Goal: Use online tool/utility: Utilize a website feature to perform a specific function

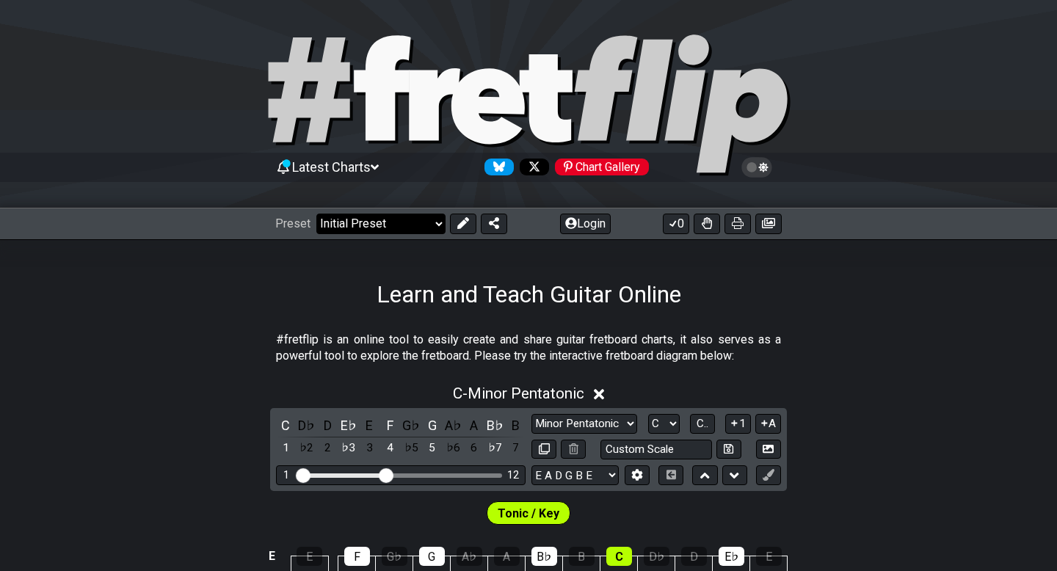
click at [434, 225] on select "Welcome to #fretflip! Initial Preset Custom Preset Minor Pentatonic Major Penta…" at bounding box center [380, 224] width 129 height 21
click at [316, 214] on select "Welcome to #fretflip! Initial Preset Custom Preset Minor Pentatonic Major Penta…" at bounding box center [380, 224] width 129 height 21
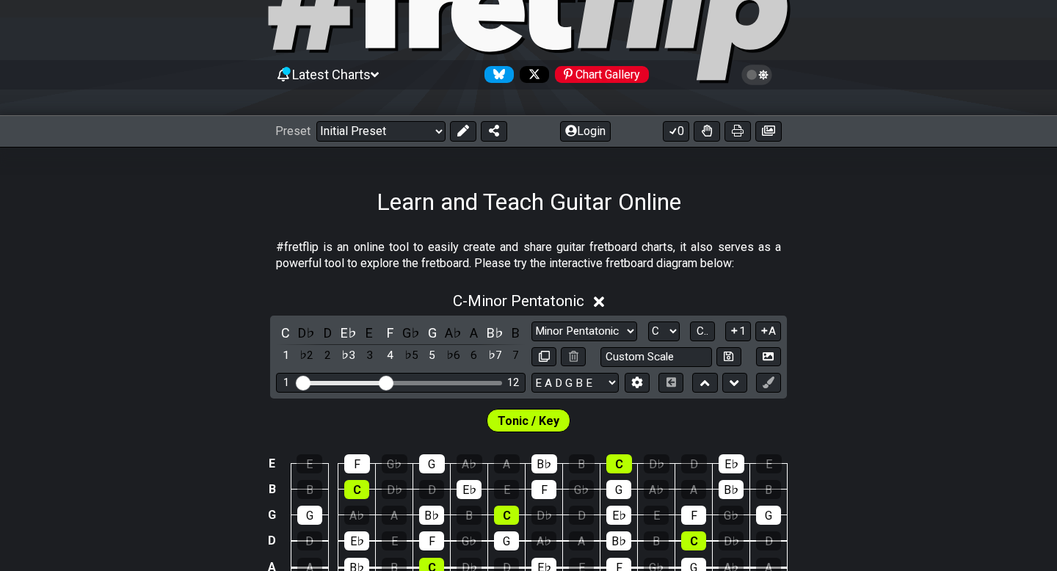
scroll to position [94, 0]
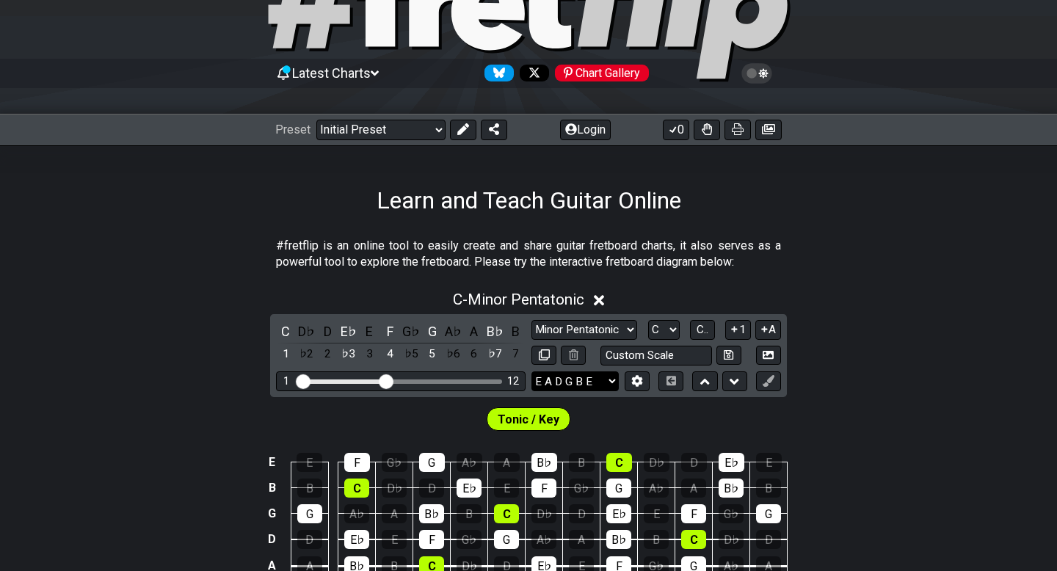
click at [613, 379] on select "E A D G B E E A D G B E E A D G B E B E A D F♯ B A D G C E A D A D G B E E♭ A♭ …" at bounding box center [574, 381] width 87 height 20
select select "E A D G C F"
click at [531, 371] on select "E A D G B E E A D G B E E A D G B E B E A D F♯ B A D G C E A D A D G B E E♭ A♭ …" at bounding box center [574, 381] width 87 height 20
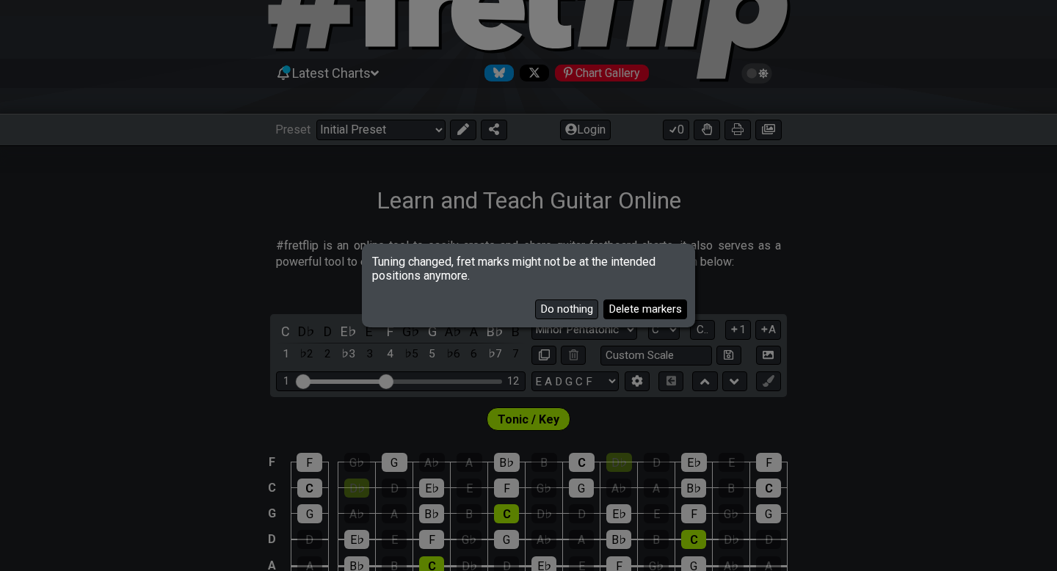
click at [631, 310] on button "Delete markers" at bounding box center [645, 309] width 84 height 20
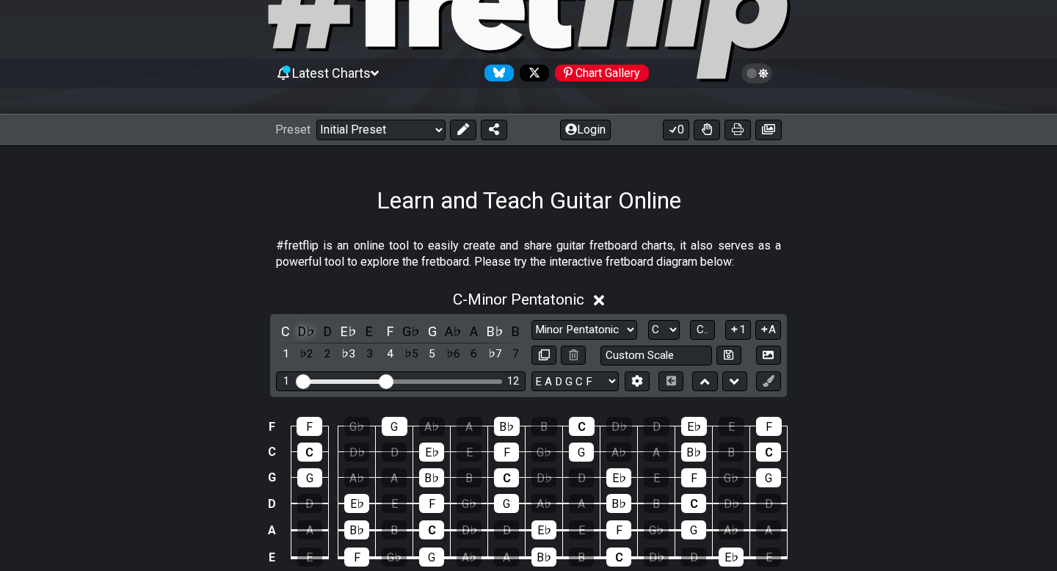
click at [307, 329] on div "D♭" at bounding box center [306, 331] width 19 height 20
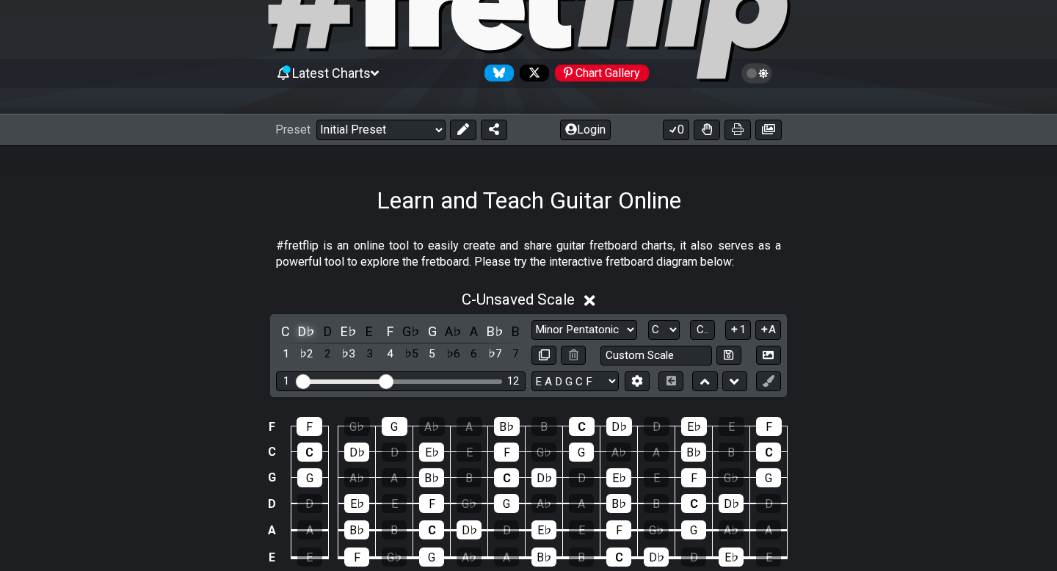
click at [307, 329] on div "D♭" at bounding box center [306, 331] width 19 height 20
click at [288, 332] on div "C" at bounding box center [285, 331] width 19 height 20
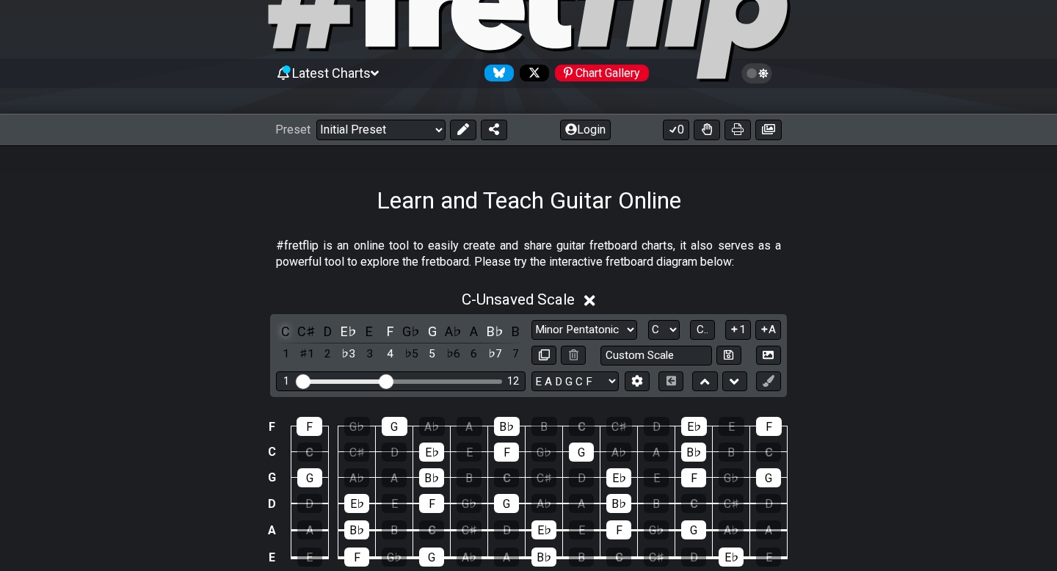
click at [288, 331] on div "C" at bounding box center [285, 331] width 19 height 20
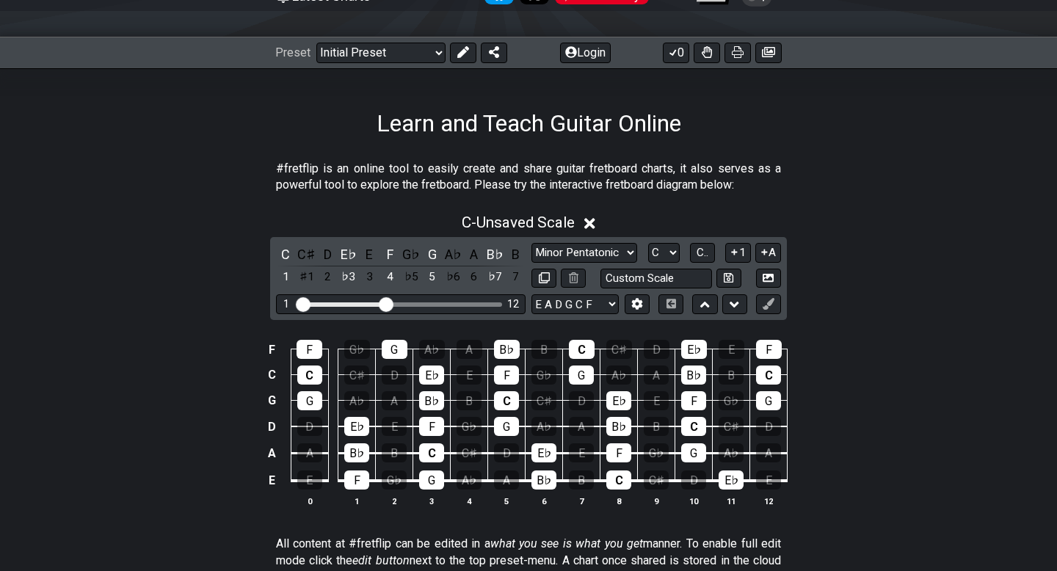
scroll to position [178, 0]
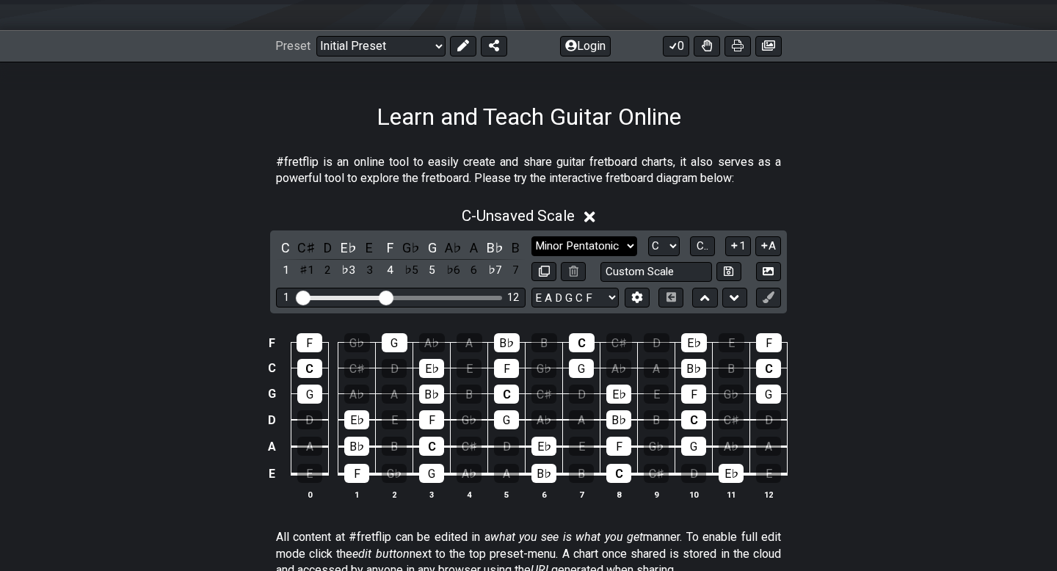
click at [631, 240] on select "Minor Pentatonic Click to edit Minor Pentatonic Major Pentatonic Minor Blues Ma…" at bounding box center [584, 246] width 106 height 20
click at [531, 236] on select "Minor Pentatonic Click to edit Minor Pentatonic Major Pentatonic Minor Blues Ma…" at bounding box center [584, 246] width 106 height 20
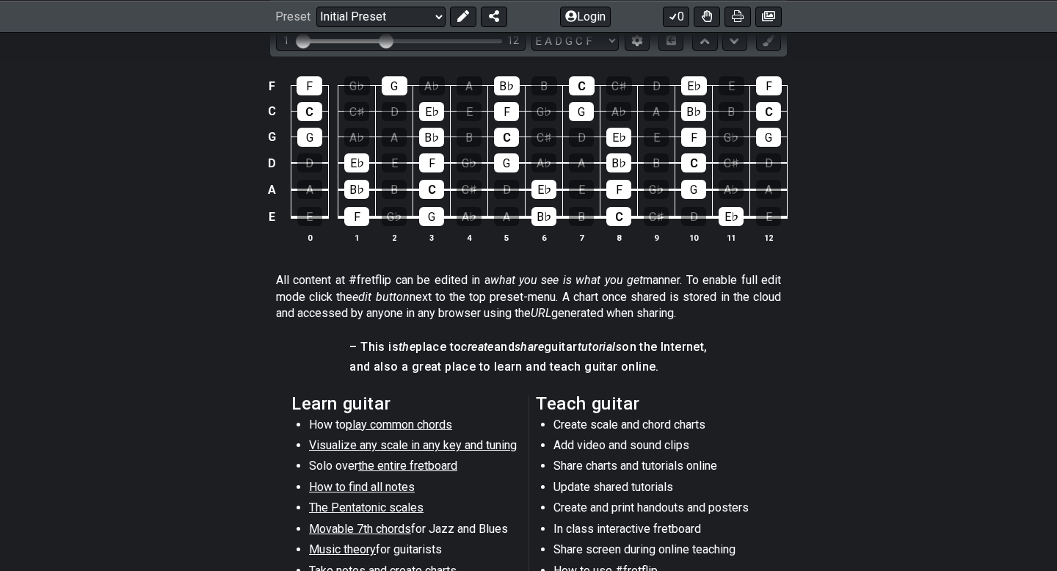
scroll to position [277, 0]
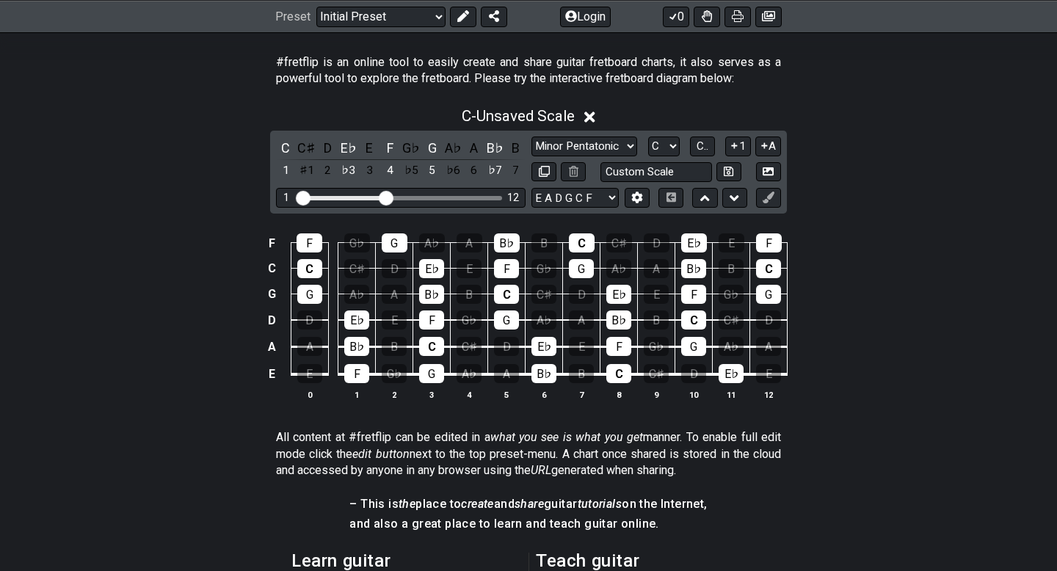
click at [594, 120] on icon at bounding box center [589, 116] width 11 height 15
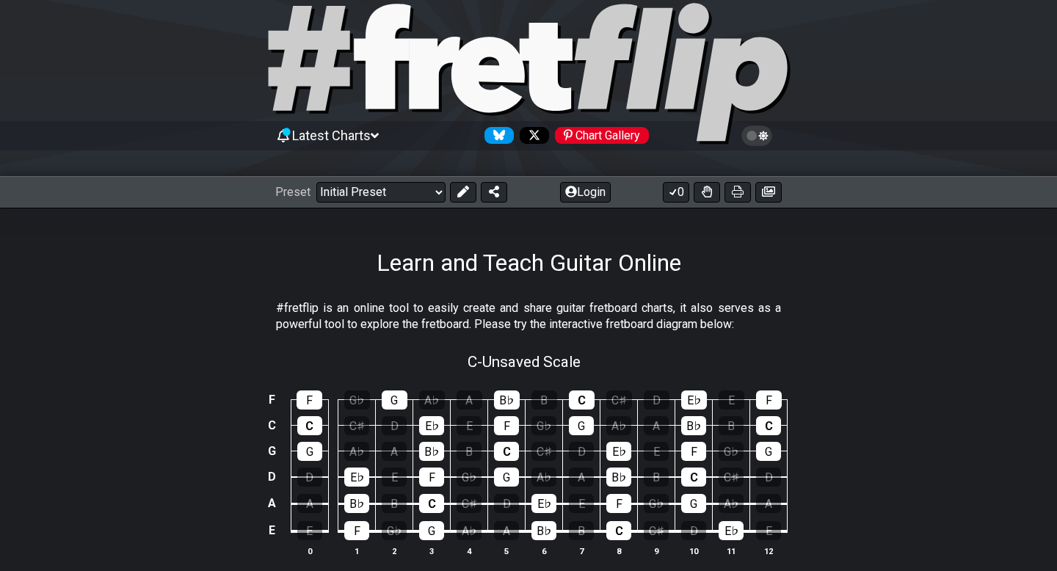
scroll to position [0, 0]
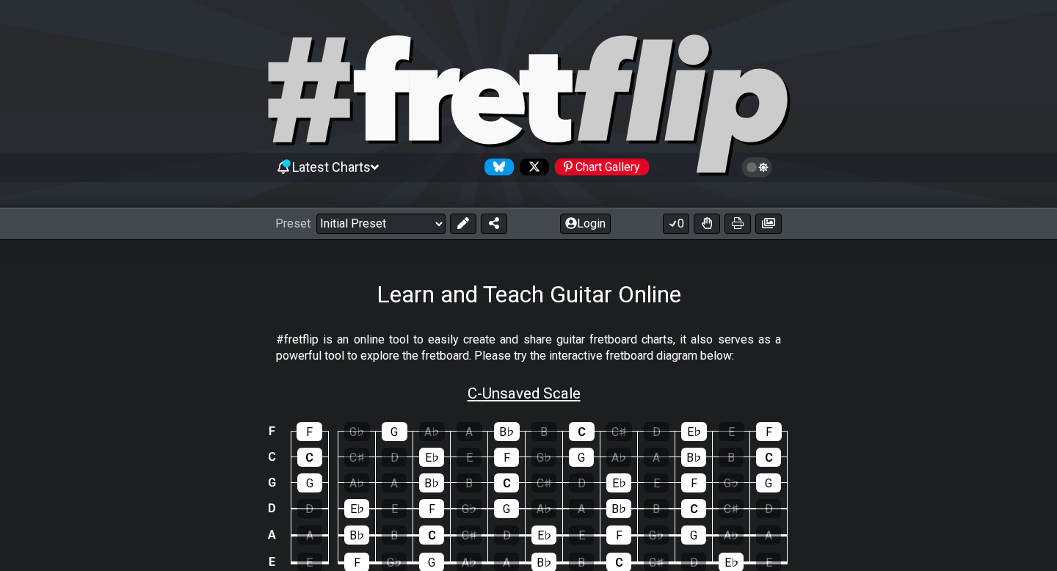
click at [525, 395] on span "C - Unsaved Scale" at bounding box center [523, 393] width 113 height 18
select select "C"
select select "E A D G C F"
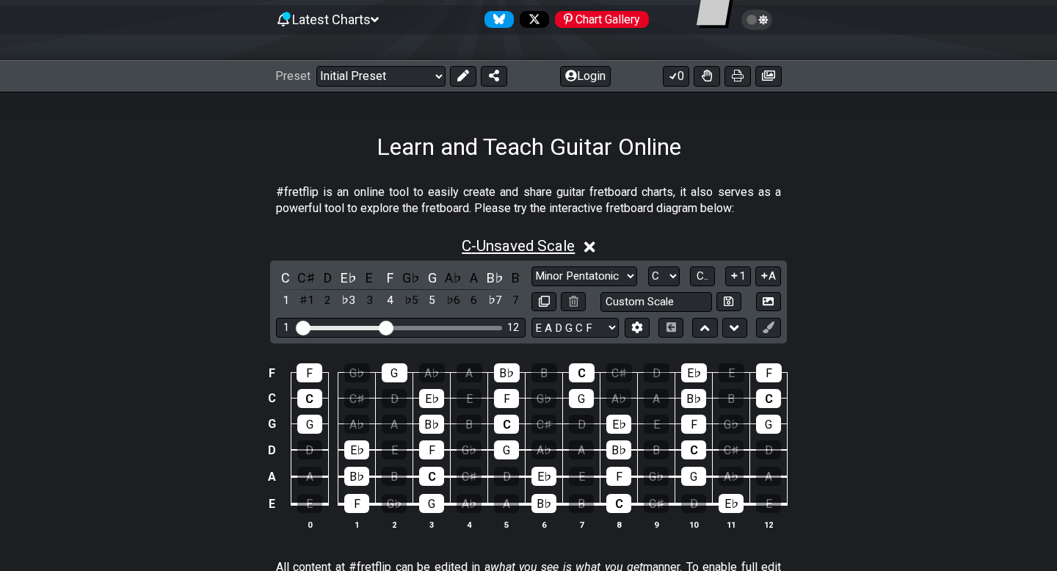
scroll to position [191, 0]
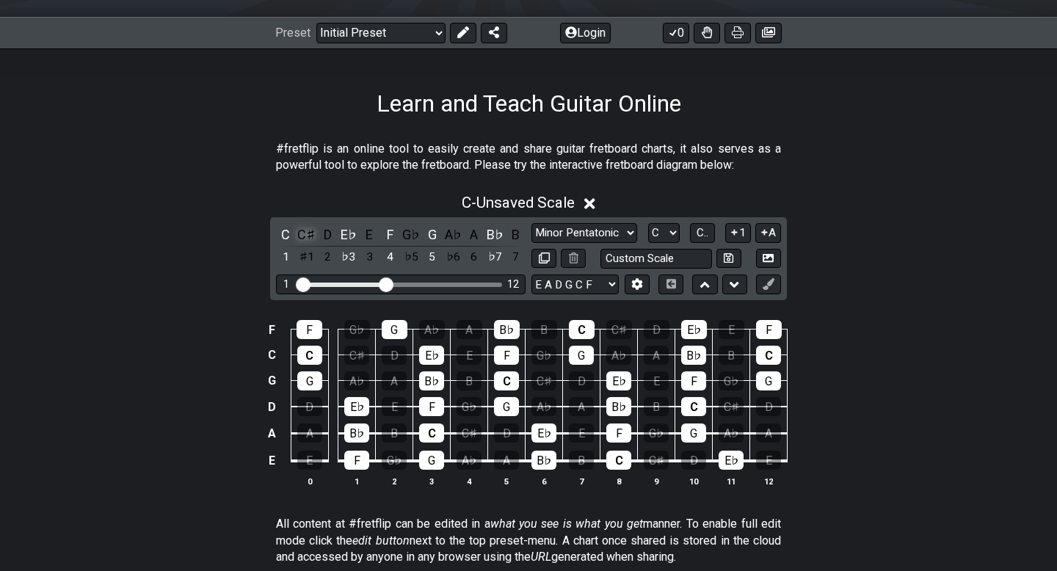
click at [307, 238] on div "C♯" at bounding box center [306, 235] width 19 height 20
click at [325, 234] on div "D" at bounding box center [327, 235] width 19 height 20
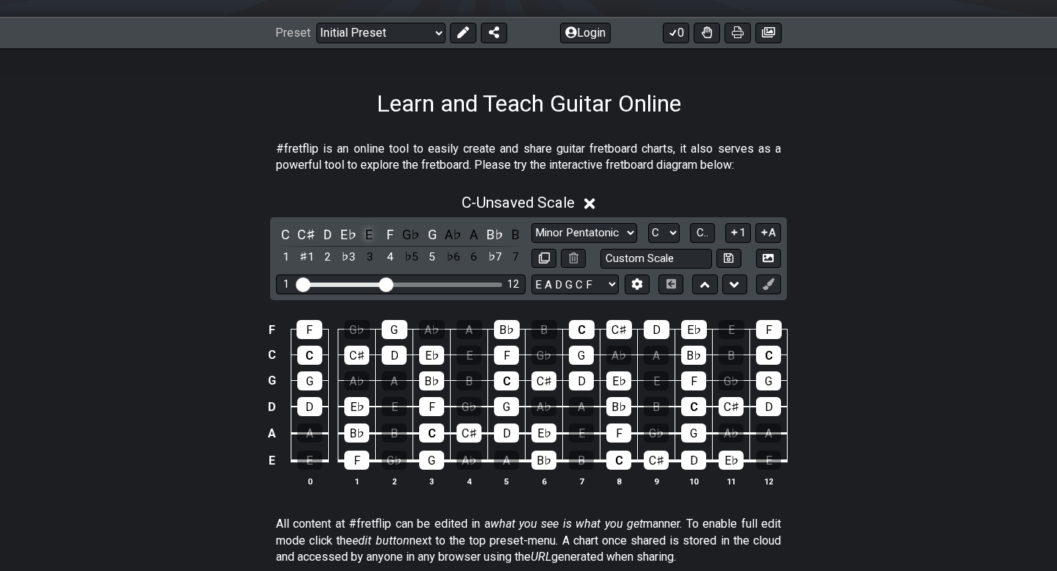
click at [372, 233] on div "E" at bounding box center [369, 235] width 19 height 20
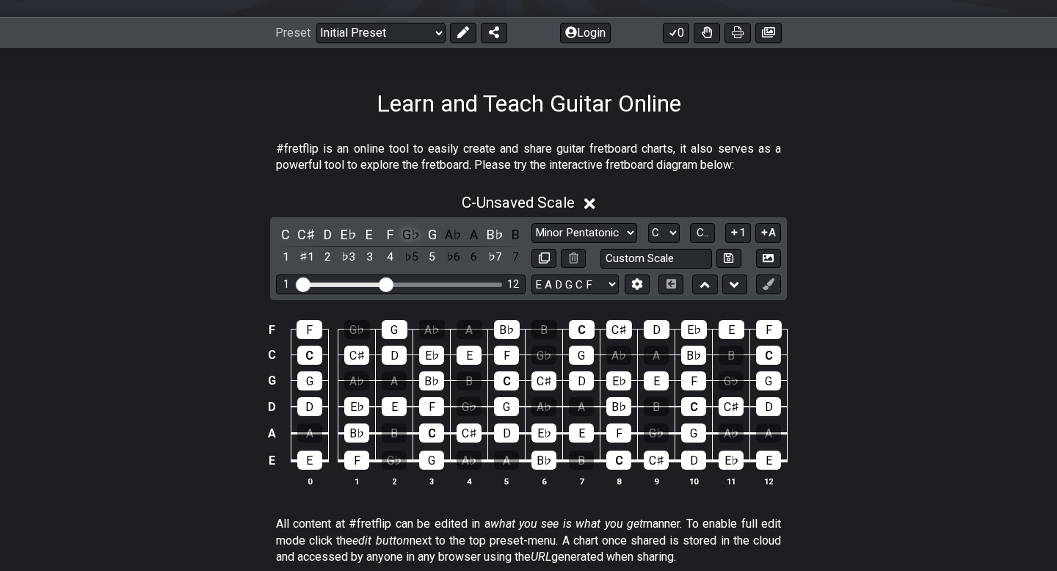
click at [409, 234] on div "G♭" at bounding box center [410, 235] width 19 height 20
click at [450, 237] on div "A♭" at bounding box center [452, 235] width 19 height 20
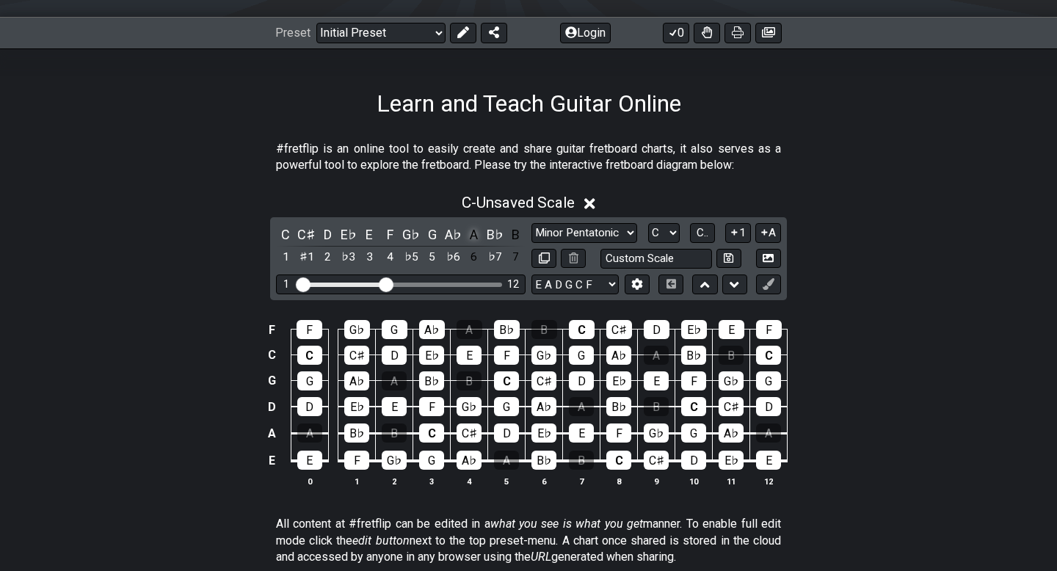
click at [474, 235] on div "A" at bounding box center [473, 235] width 19 height 20
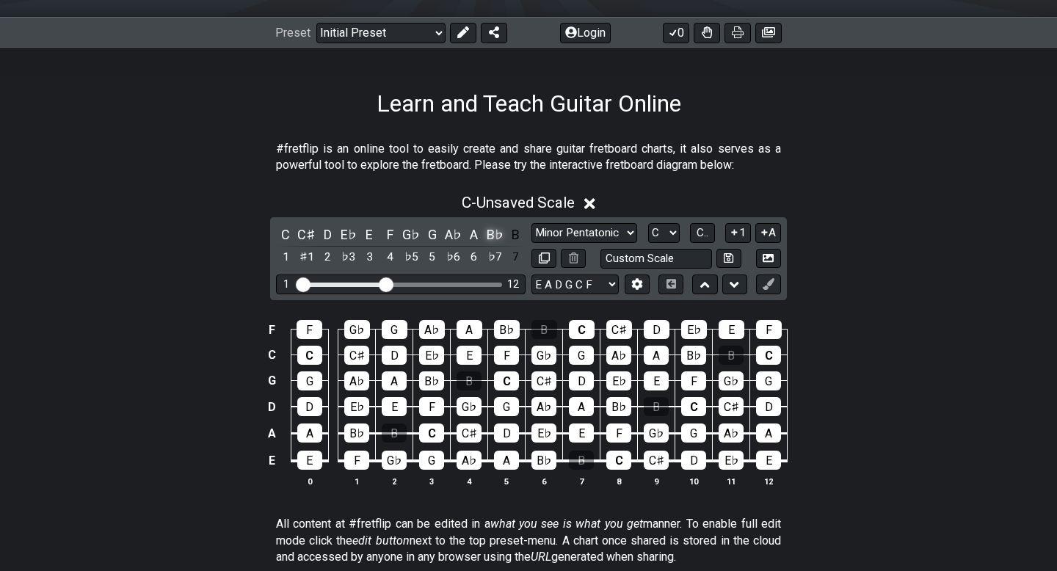
click at [491, 233] on div "B♭" at bounding box center [494, 235] width 19 height 20
click at [491, 233] on div "A♯" at bounding box center [494, 235] width 19 height 20
click at [515, 233] on div "B" at bounding box center [515, 235] width 19 height 20
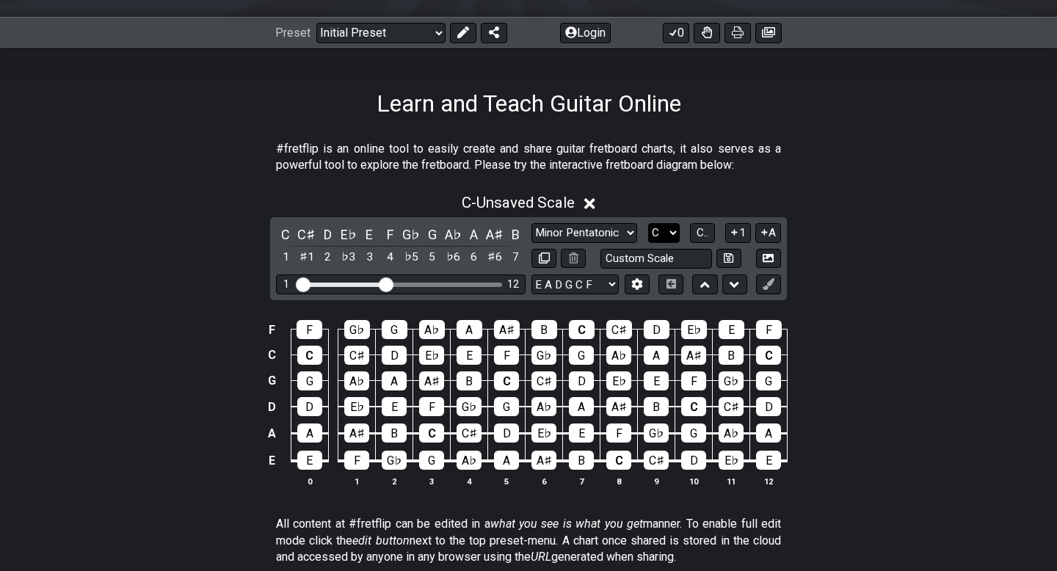
click at [670, 233] on select "A♭ A A♯ B♭ B C C♯ D♭ D D♯ E♭ E F F♯ G♭ G G♯" at bounding box center [664, 233] width 32 height 20
click at [648, 223] on select "A♭ A A♯ B♭ B C C♯ D♭ D D♯ E♭ E F F♯ G♭ G G♯" at bounding box center [664, 233] width 32 height 20
click at [309, 253] on div "♯1" at bounding box center [306, 257] width 19 height 20
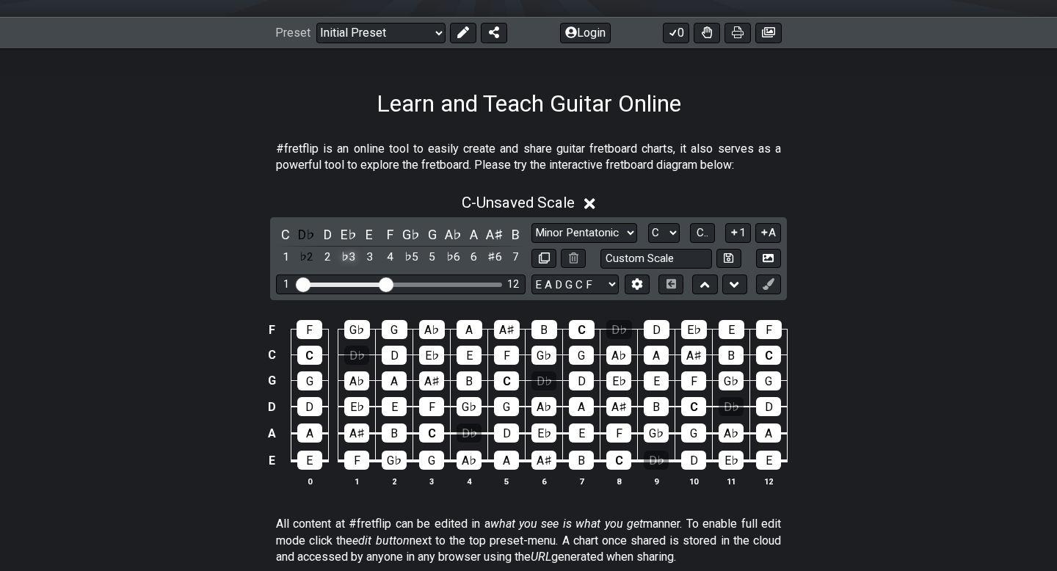
click at [345, 255] on div "♭3" at bounding box center [348, 257] width 19 height 20
click at [389, 258] on div "4" at bounding box center [390, 257] width 19 height 20
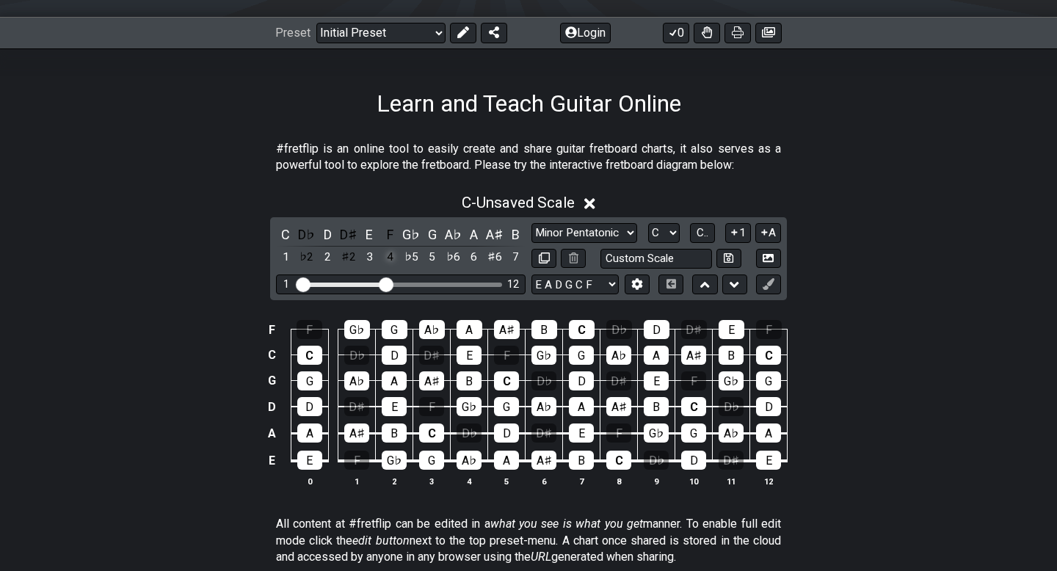
click at [389, 258] on div "4" at bounding box center [390, 257] width 19 height 20
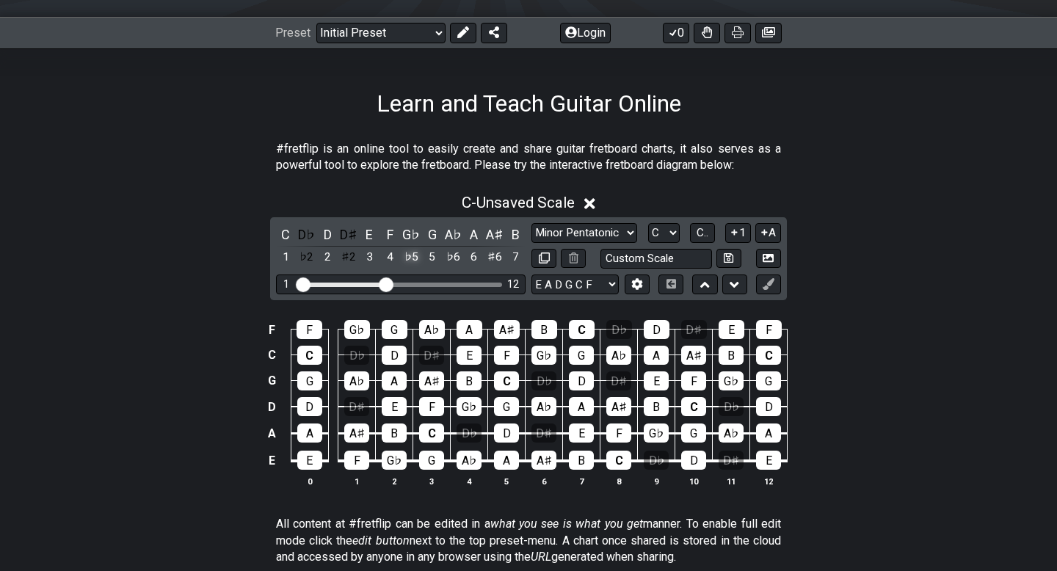
click at [409, 258] on div "♭5" at bounding box center [410, 257] width 19 height 20
click at [453, 260] on div "♭6" at bounding box center [452, 257] width 19 height 20
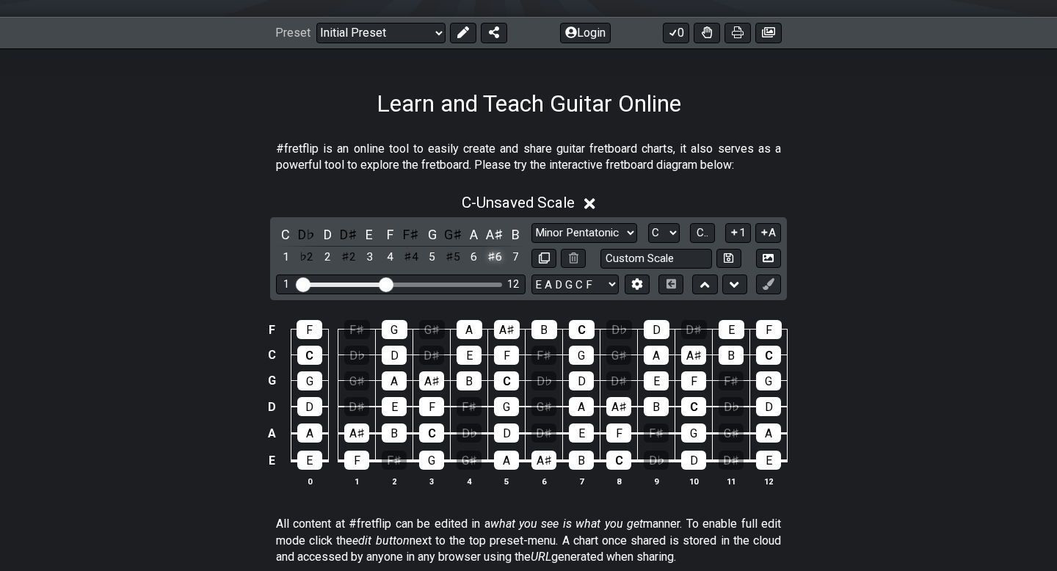
click at [498, 258] on div "♯6" at bounding box center [494, 257] width 19 height 20
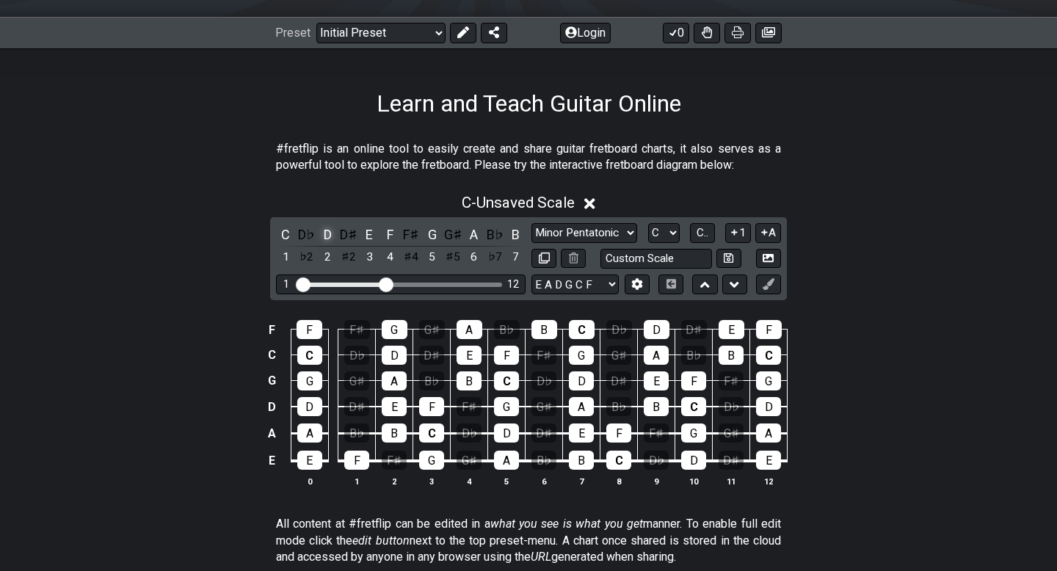
click at [324, 233] on div "D" at bounding box center [327, 235] width 19 height 20
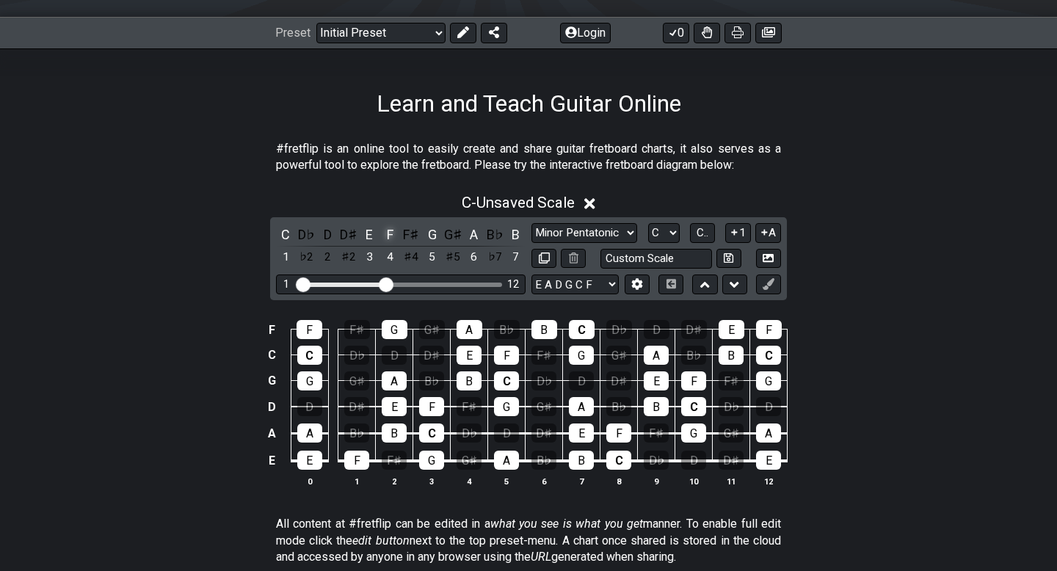
click at [387, 233] on div "F" at bounding box center [390, 235] width 19 height 20
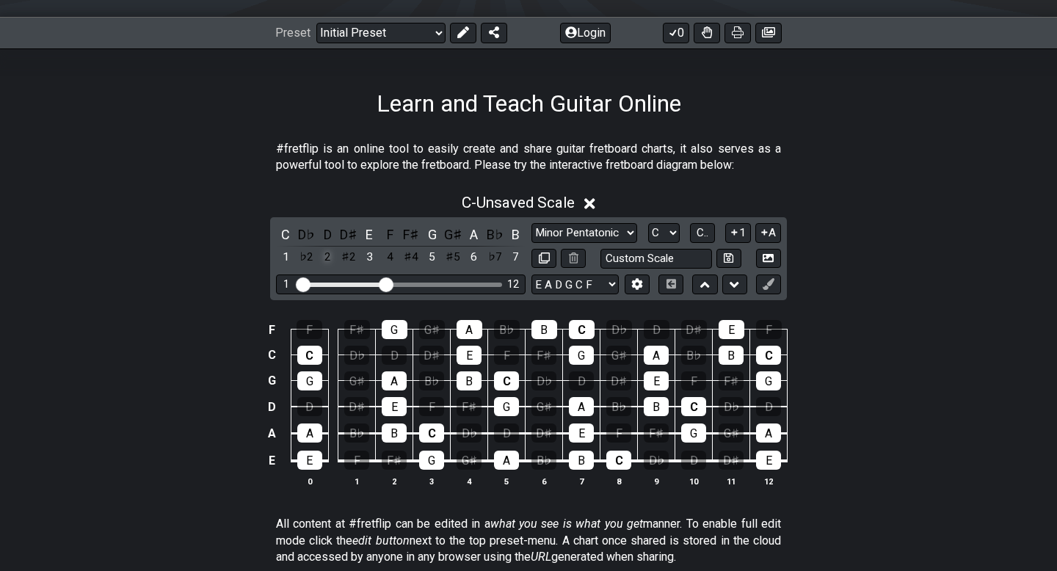
click at [324, 258] on div "2" at bounding box center [327, 257] width 19 height 20
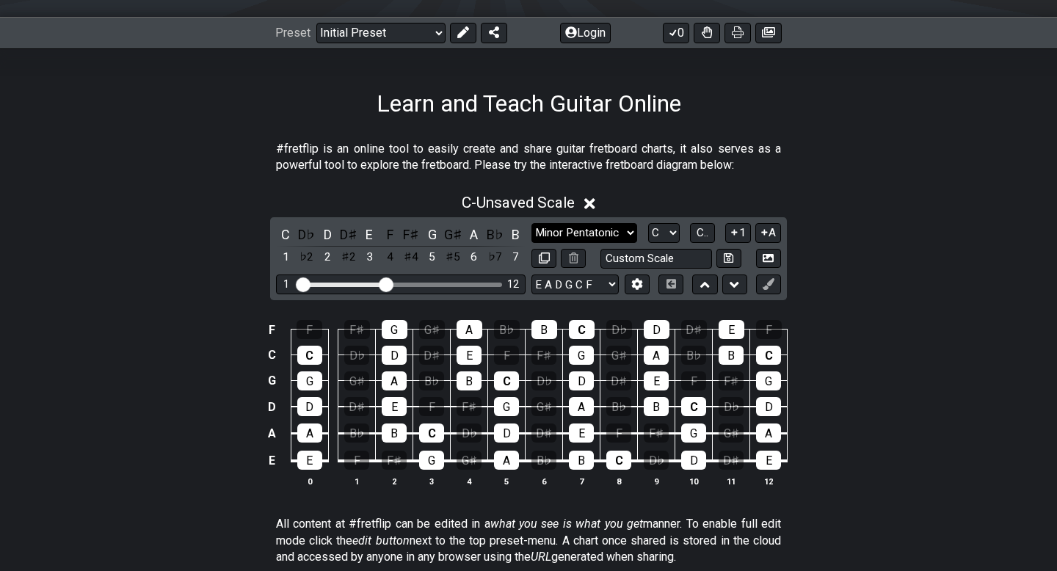
click at [558, 230] on select "Minor Pentatonic Click to edit Minor Pentatonic Major Pentatonic Minor Blues Ma…" at bounding box center [584, 233] width 106 height 20
select select "Minor Pentatonic"
click at [531, 223] on select "Minor Pentatonic Click to edit Minor Pentatonic Major Pentatonic Minor Blues Ma…" at bounding box center [584, 233] width 106 height 20
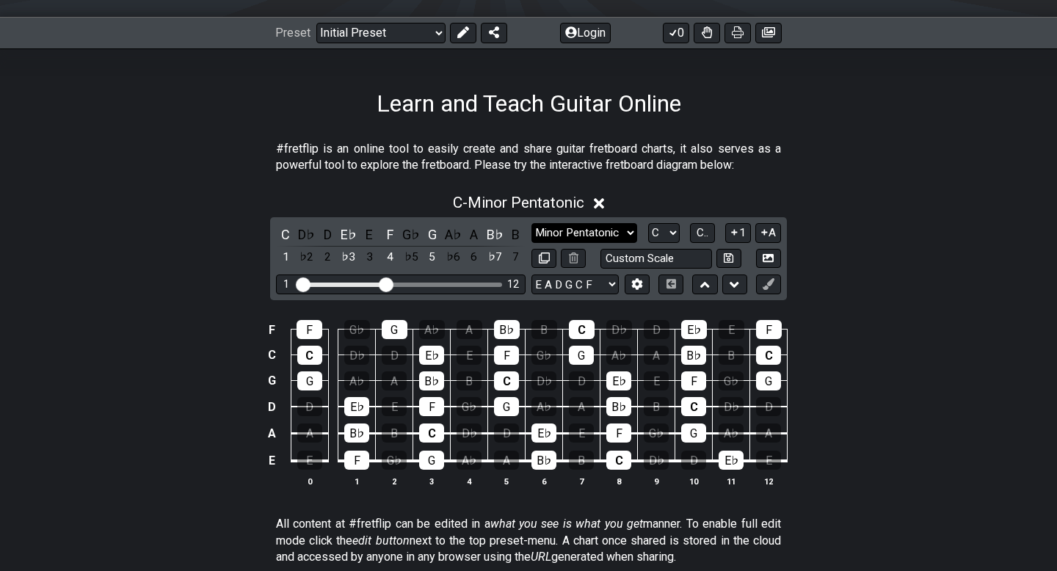
click at [583, 237] on select "Minor Pentatonic Click to edit Minor Pentatonic Major Pentatonic Minor Blues Ma…" at bounding box center [584, 233] width 106 height 20
click at [531, 223] on select "Minor Pentatonic Click to edit Minor Pentatonic Major Pentatonic Minor Blues Ma…" at bounding box center [584, 233] width 106 height 20
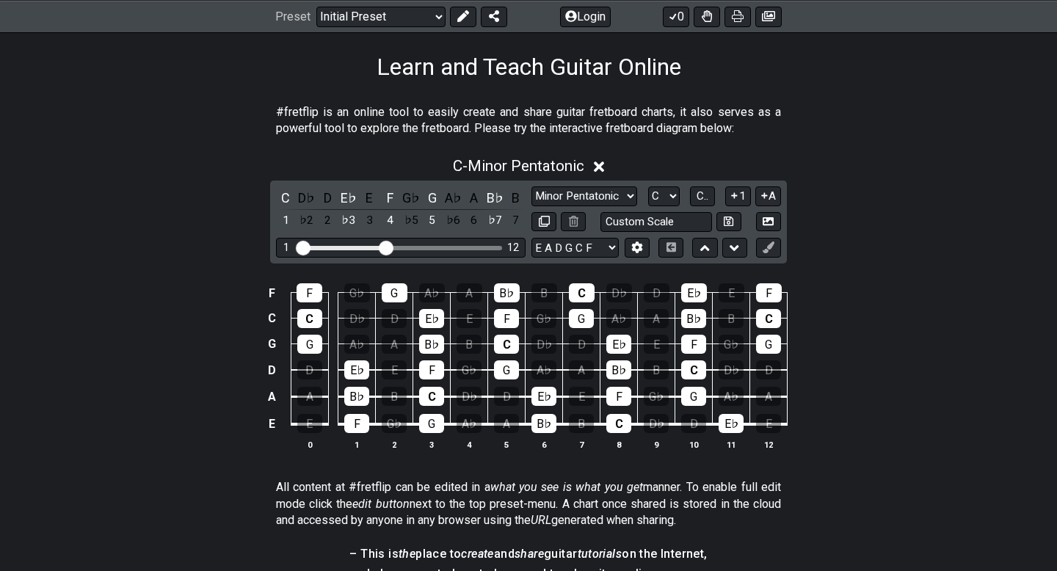
scroll to position [228, 0]
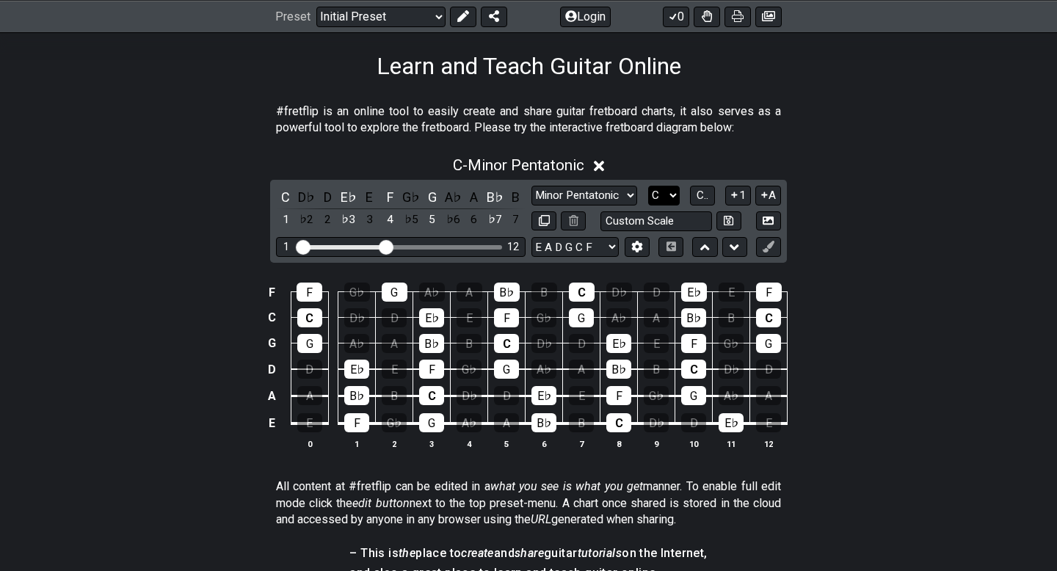
click at [671, 194] on select "A♭ A A♯ B♭ B C C♯ D♭ D D♯ E♭ E F F♯ G♭ G G♯" at bounding box center [664, 196] width 32 height 20
select select "A"
click at [648, 186] on select "A♭ A A♯ B♭ B C C♯ D♭ D D♯ E♭ E F F♯ G♭ G G♯" at bounding box center [664, 196] width 32 height 20
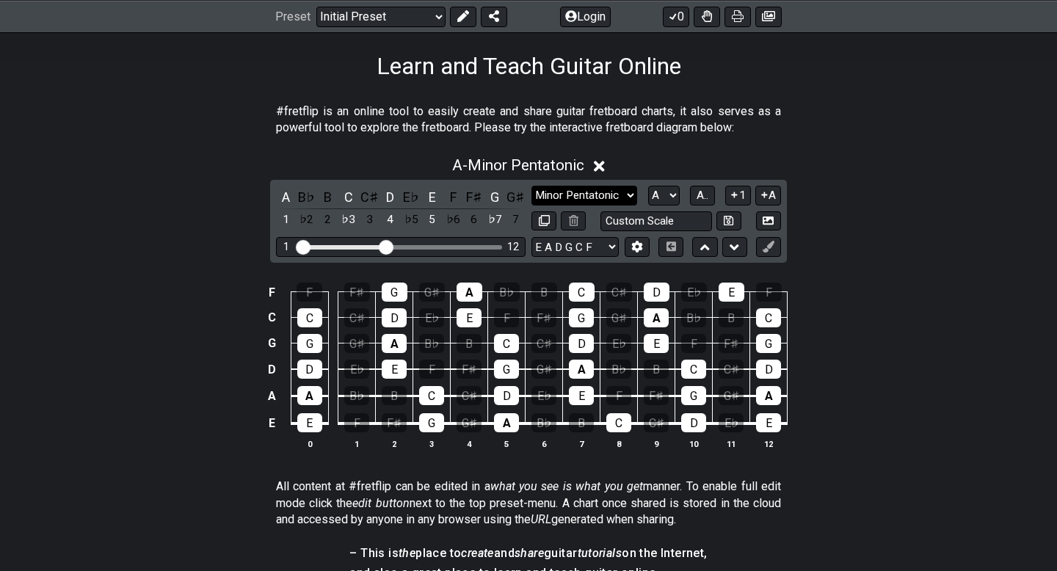
click at [629, 194] on select "Minor Pentatonic Click to edit Minor Pentatonic Major Pentatonic Minor Blues Ma…" at bounding box center [584, 196] width 106 height 20
select select "Major"
click at [531, 186] on select "Minor Pentatonic Click to edit Minor Pentatonic Major Pentatonic Minor Blues Ma…" at bounding box center [584, 196] width 106 height 20
